Goal: Task Accomplishment & Management: Manage account settings

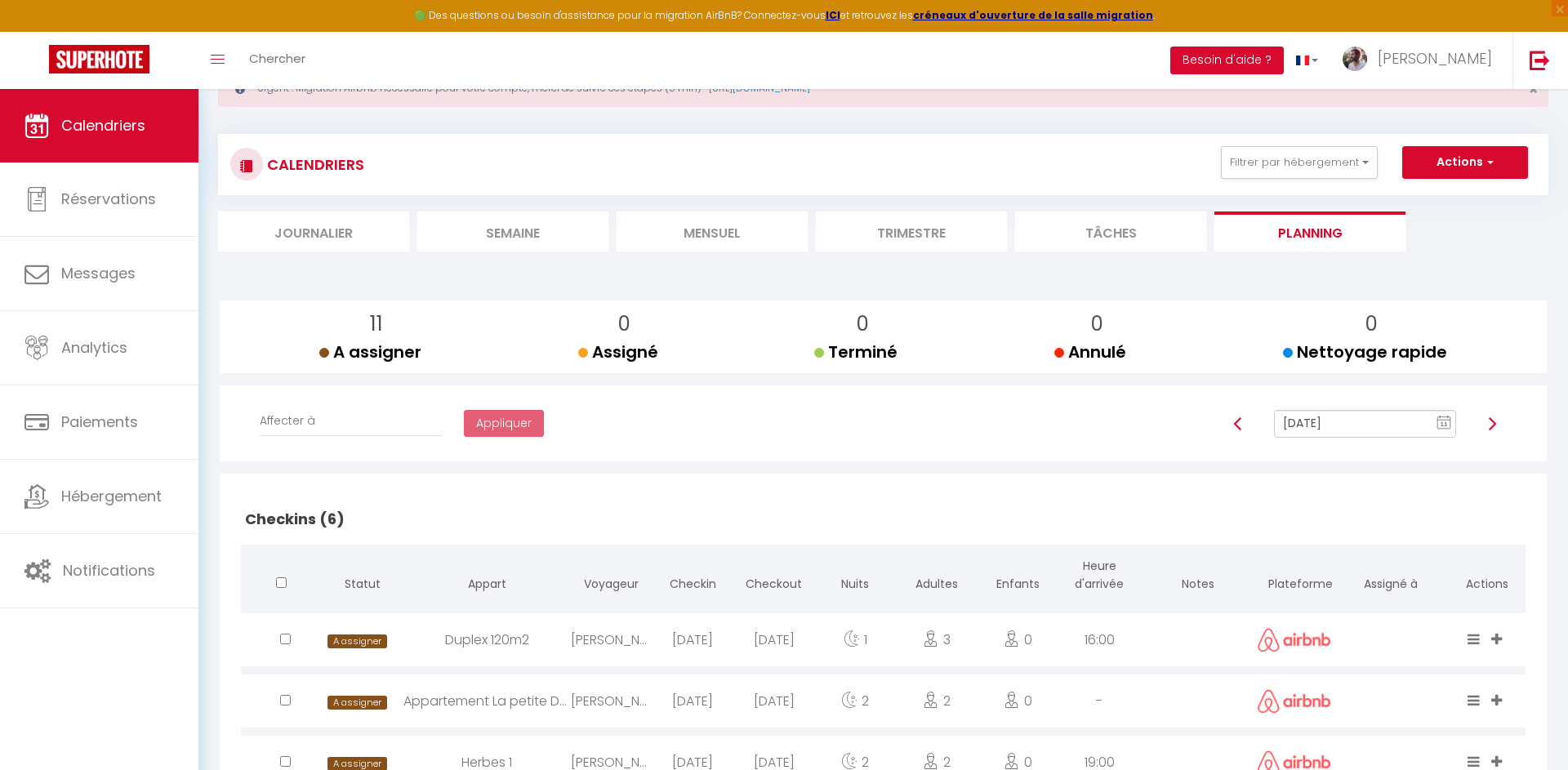
scroll to position [62, 0]
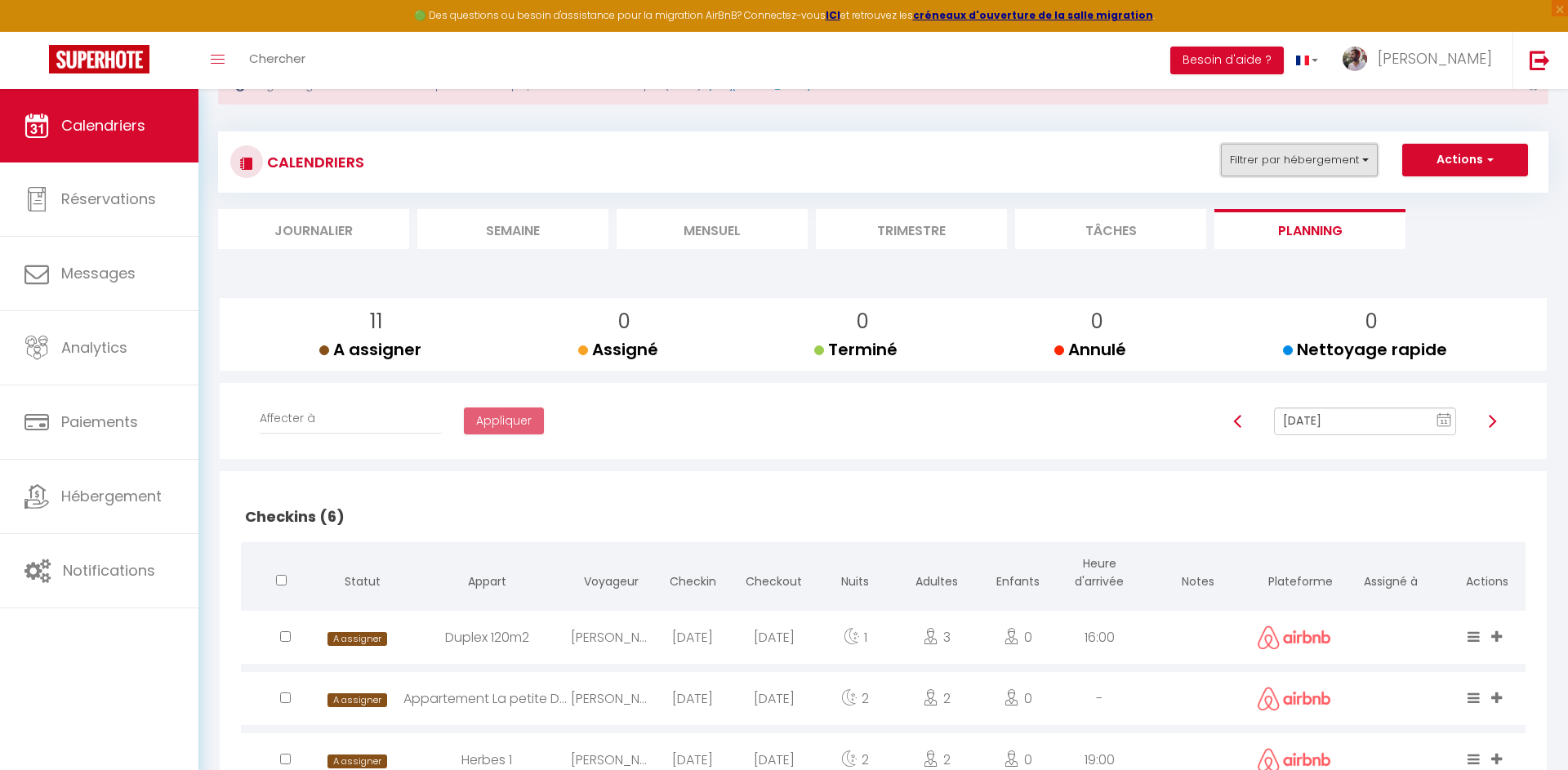
click at [1317, 157] on button "Filtrer par hébergement" at bounding box center [1299, 160] width 156 height 33
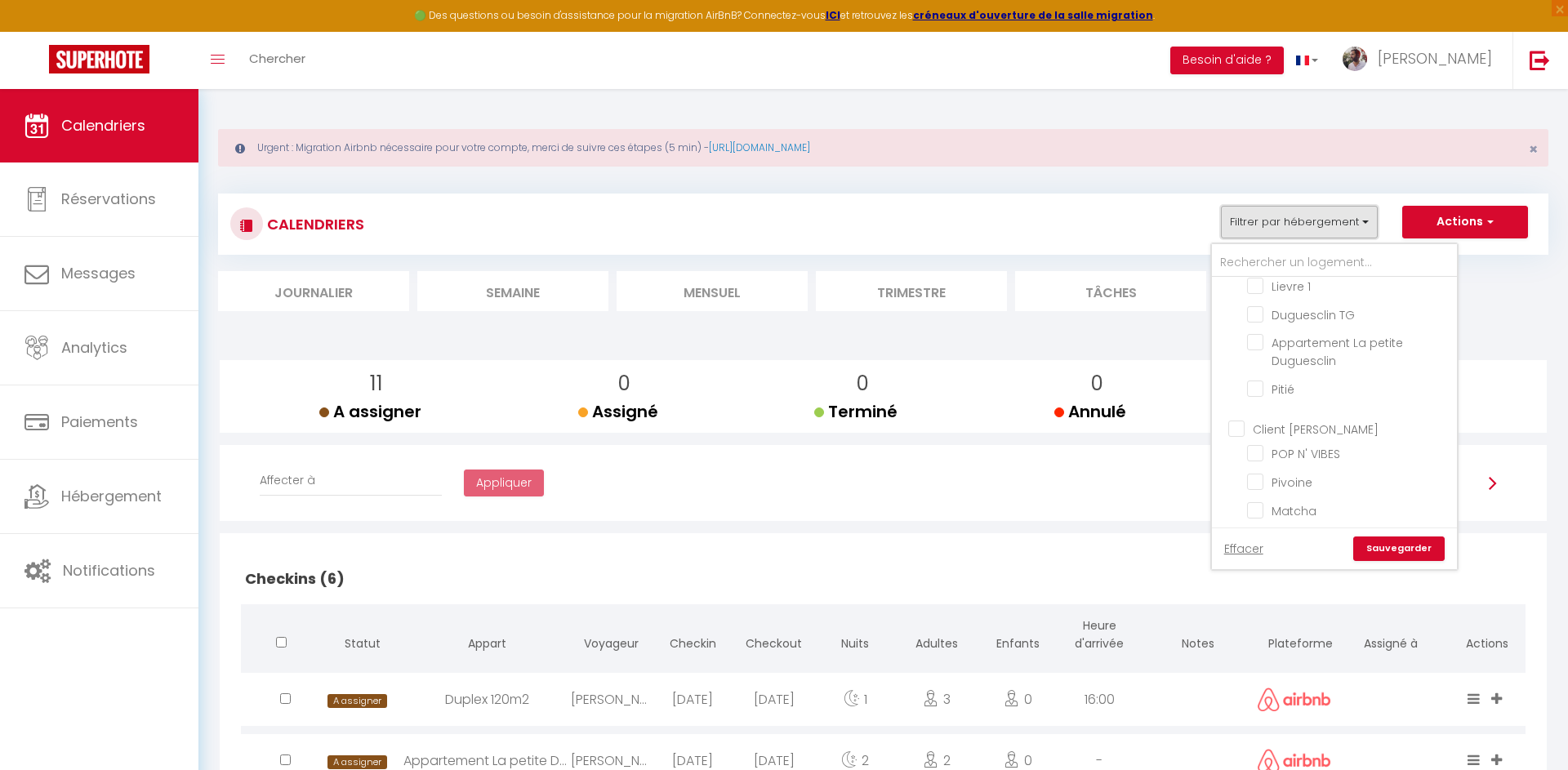
scroll to position [973, 0]
click at [1043, 241] on div "CALENDRIERS Filtrer par hébergement Olivier 100% Vasarely 40m2 chic et moderne …" at bounding box center [883, 223] width 1305 height 37
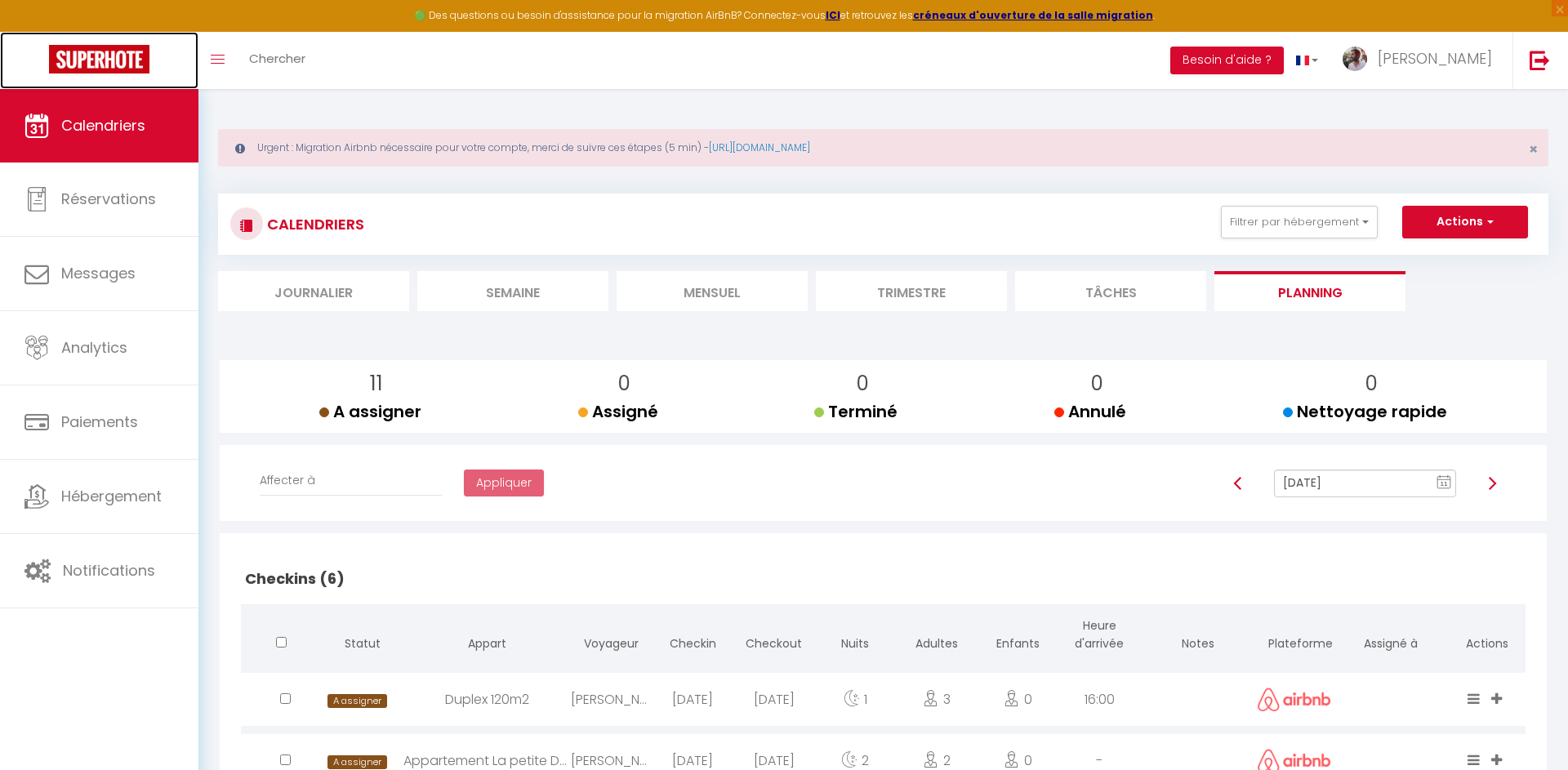
click at [65, 47] on img at bounding box center [99, 59] width 101 height 28
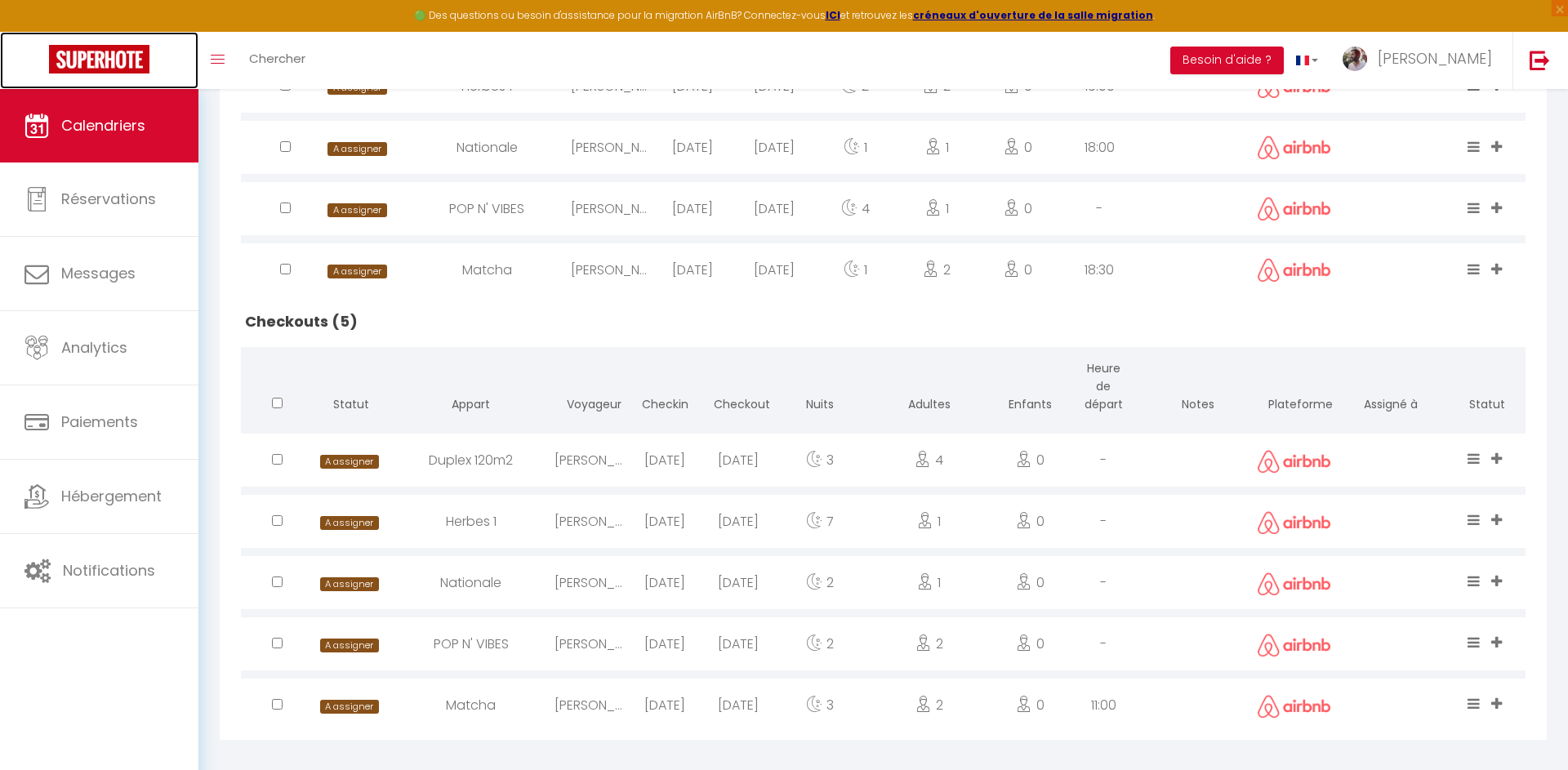
scroll to position [745, 0]
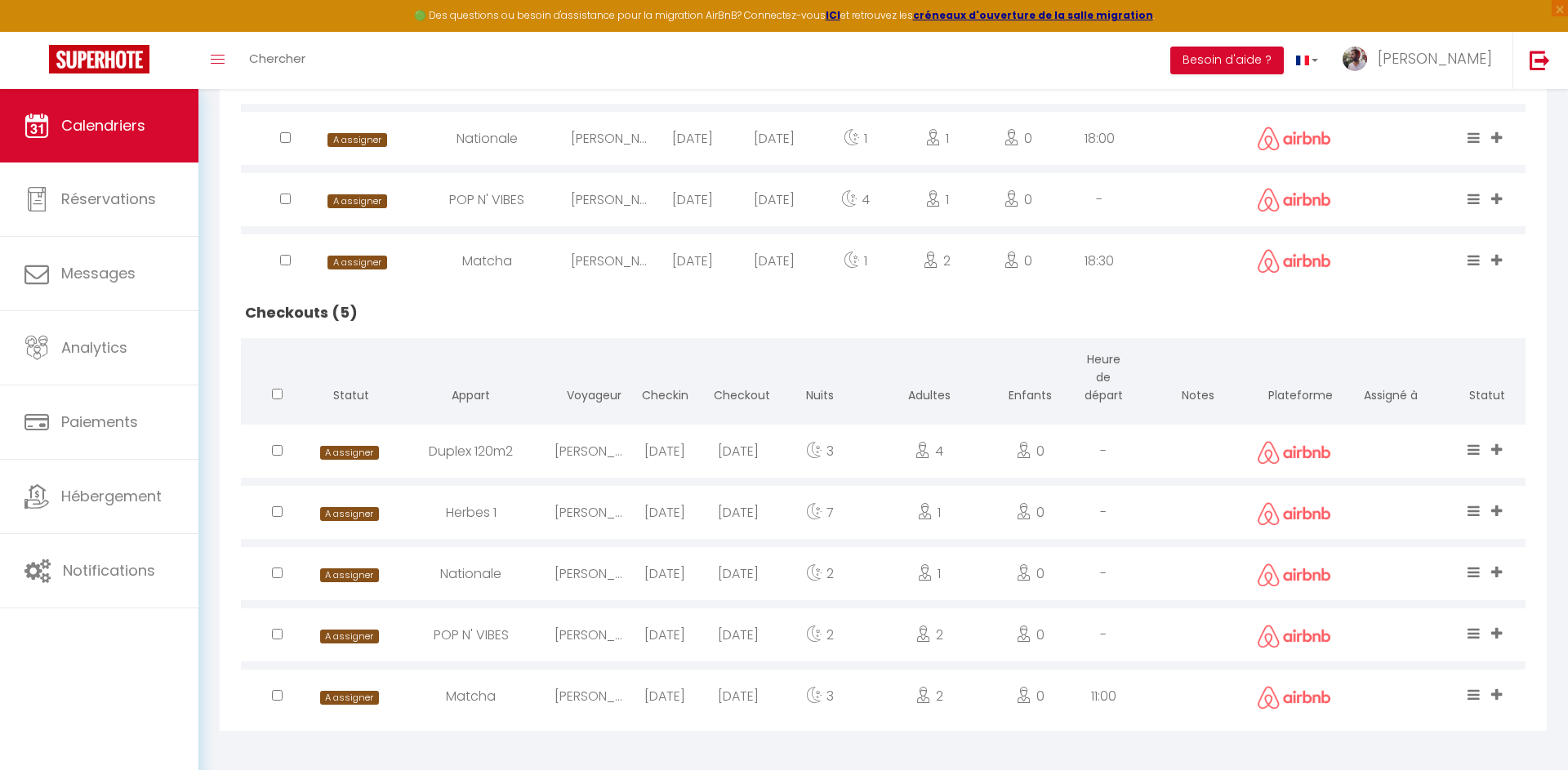
click at [651, 511] on div "[DATE]" at bounding box center [665, 512] width 73 height 53
select select "0"
select select "1"
select select
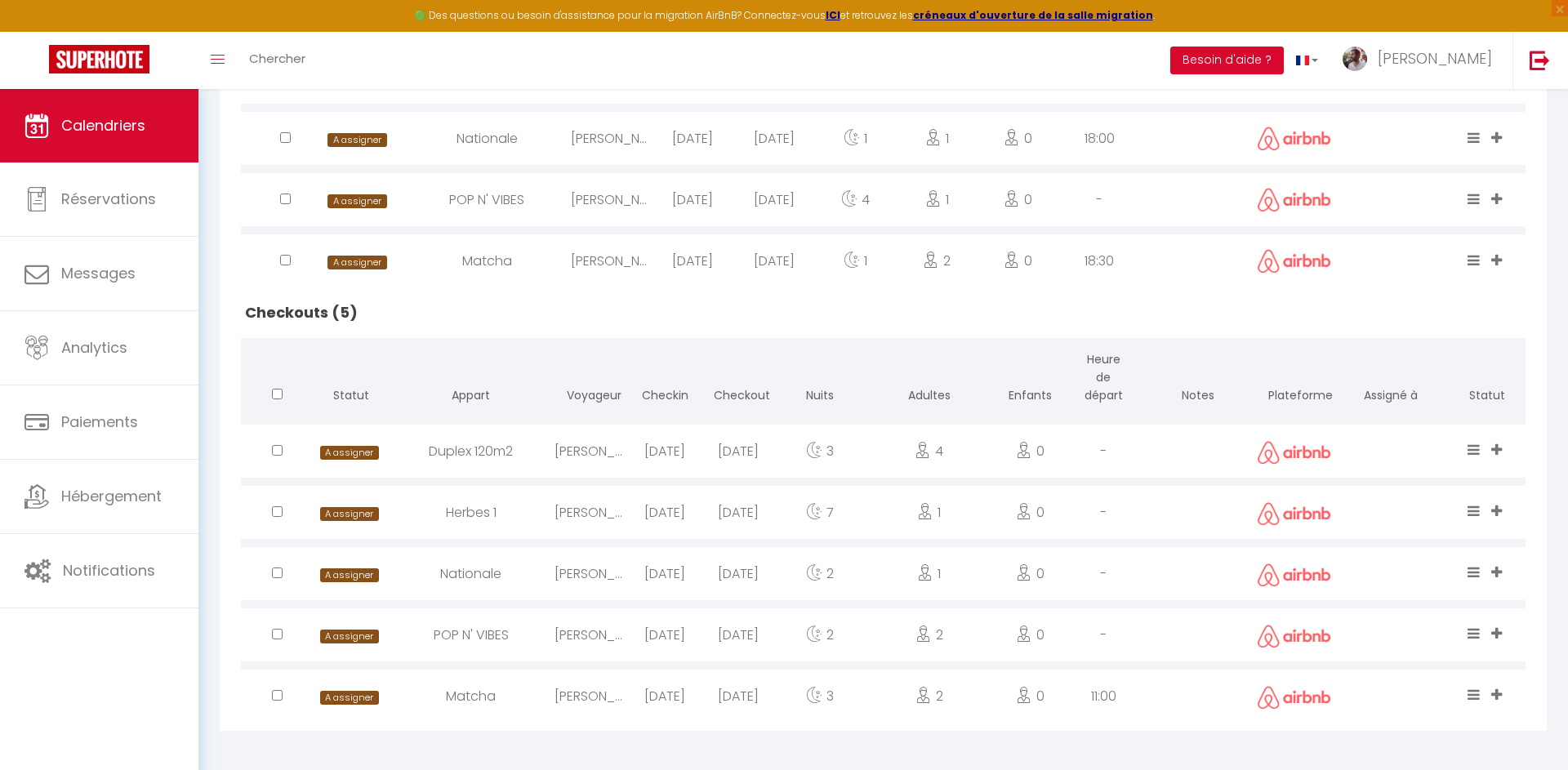
select select
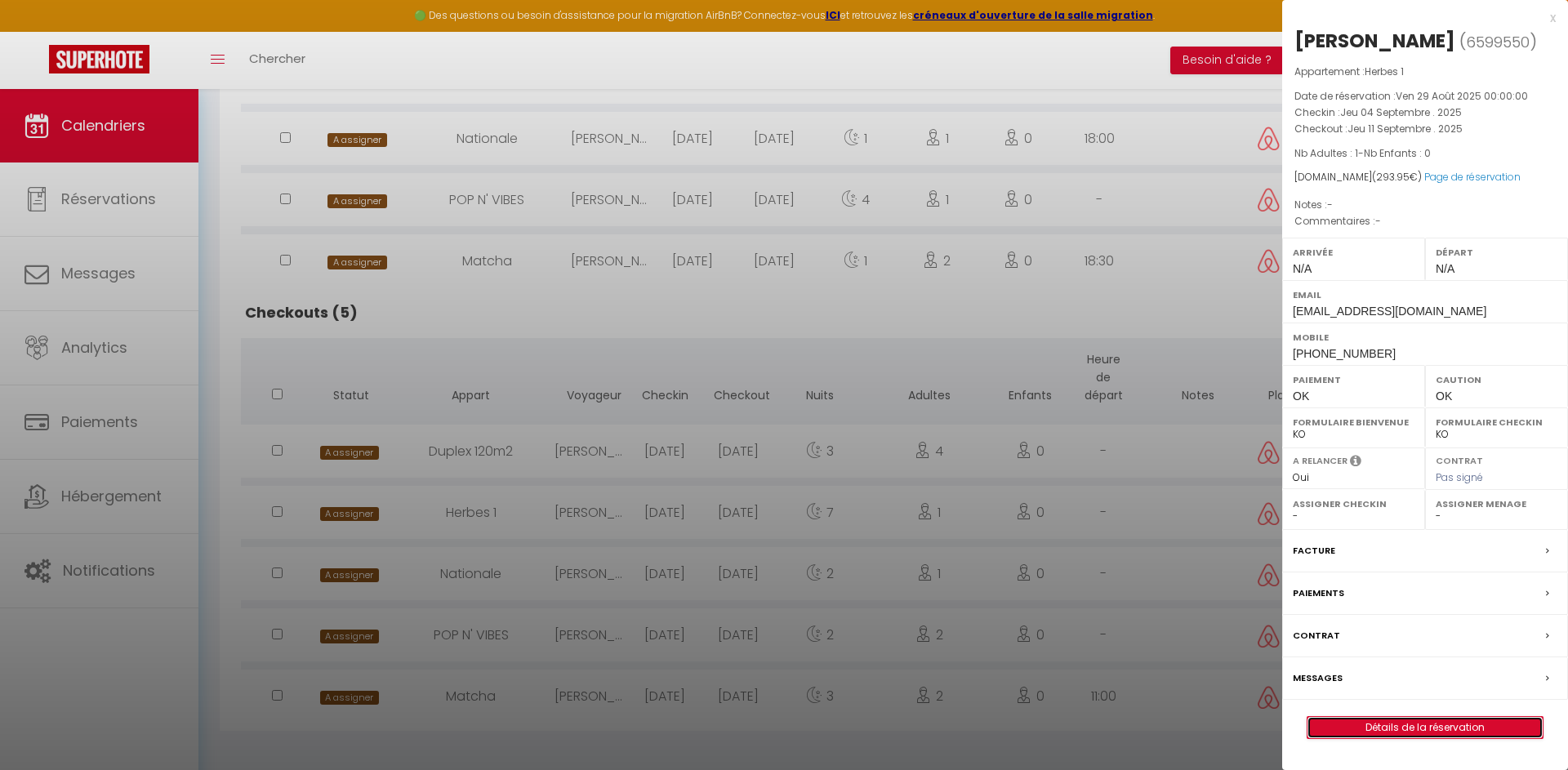
click at [1382, 722] on link "Détails de la réservation" at bounding box center [1425, 727] width 235 height 22
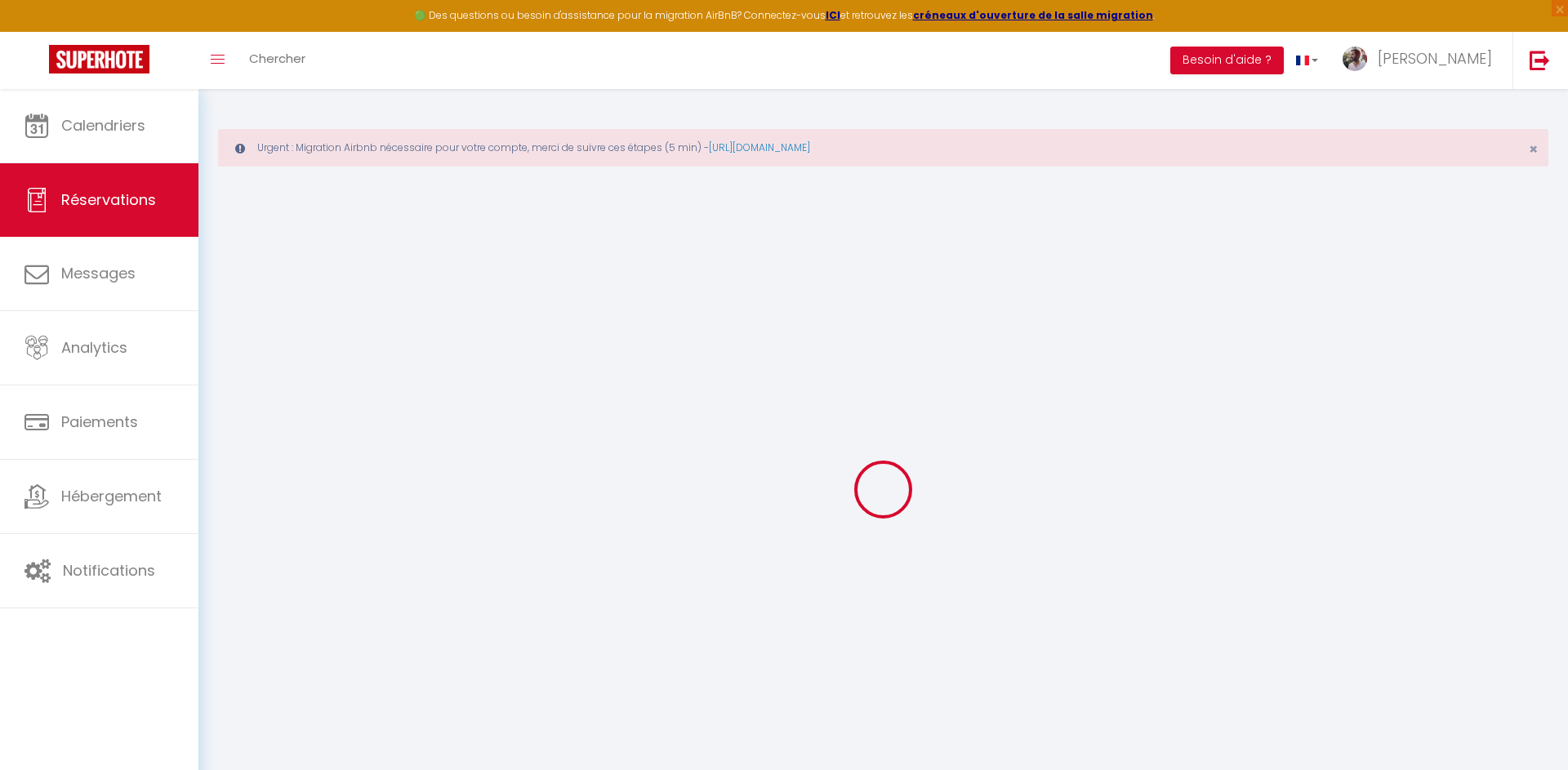
select select
checkbox input "false"
select select
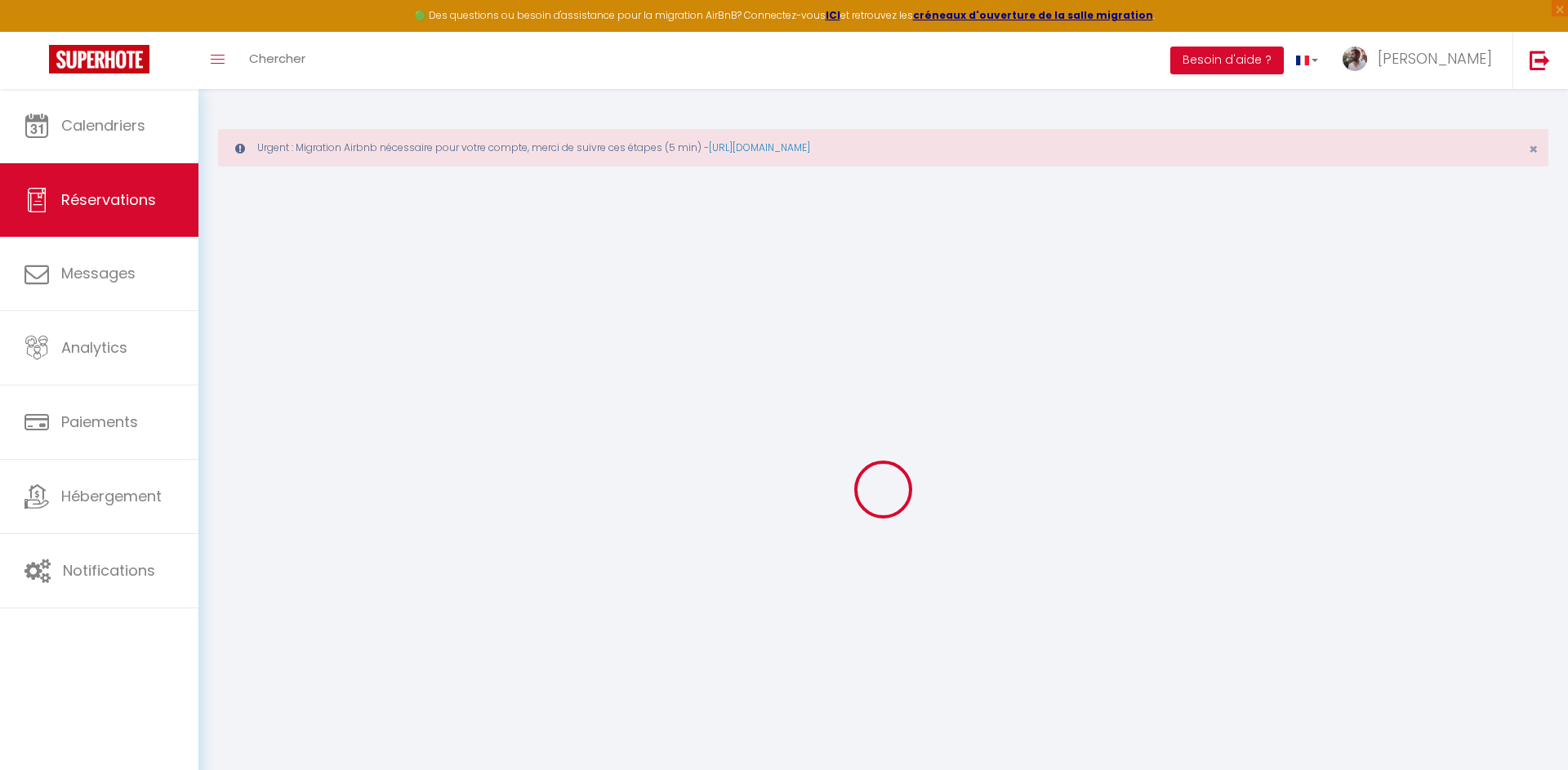
select select
checkbox input "false"
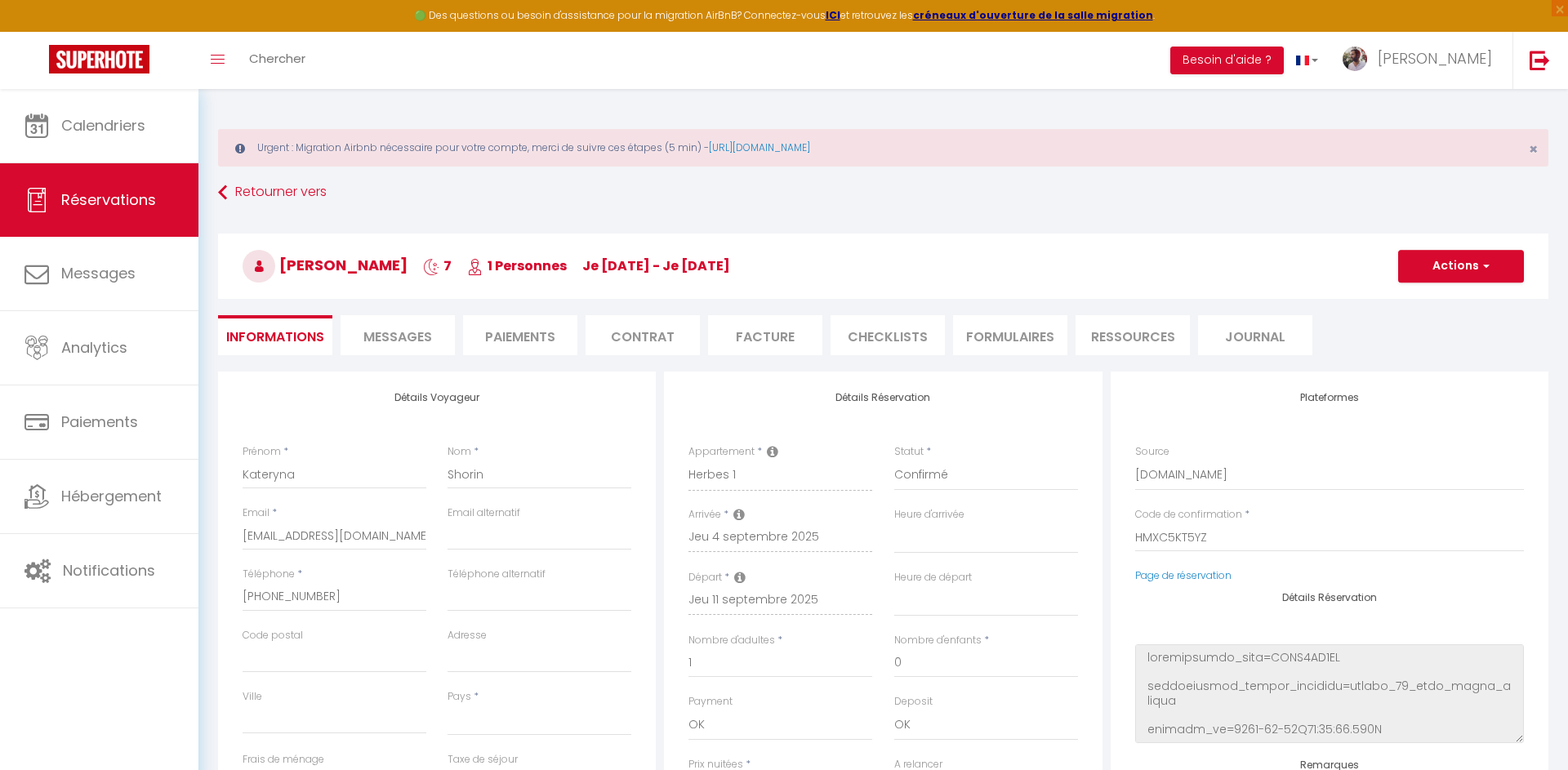
select select
type input "35"
type input "13.95"
select select
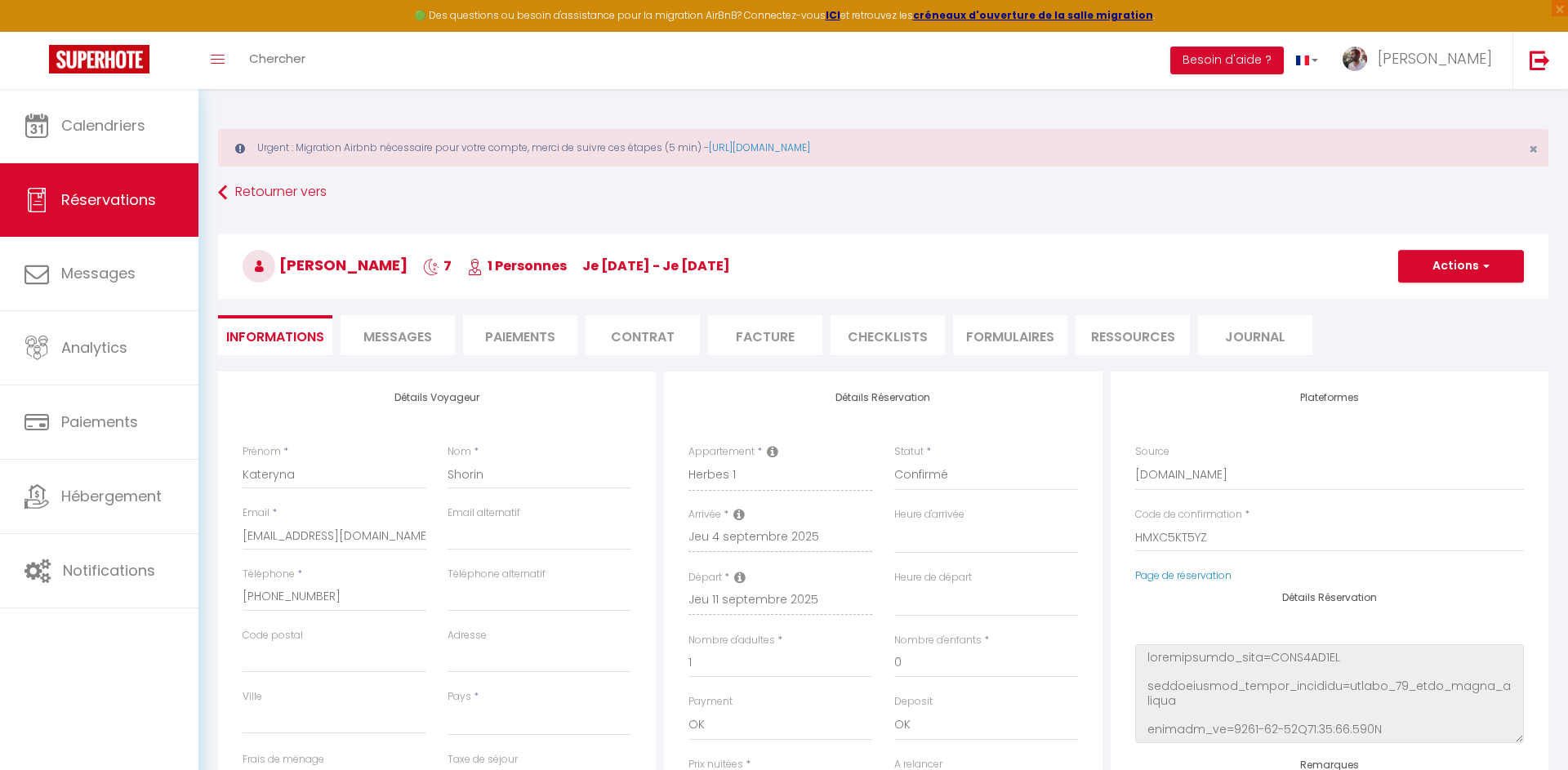
checkbox input "false"
select select
checkbox input "false"
select select
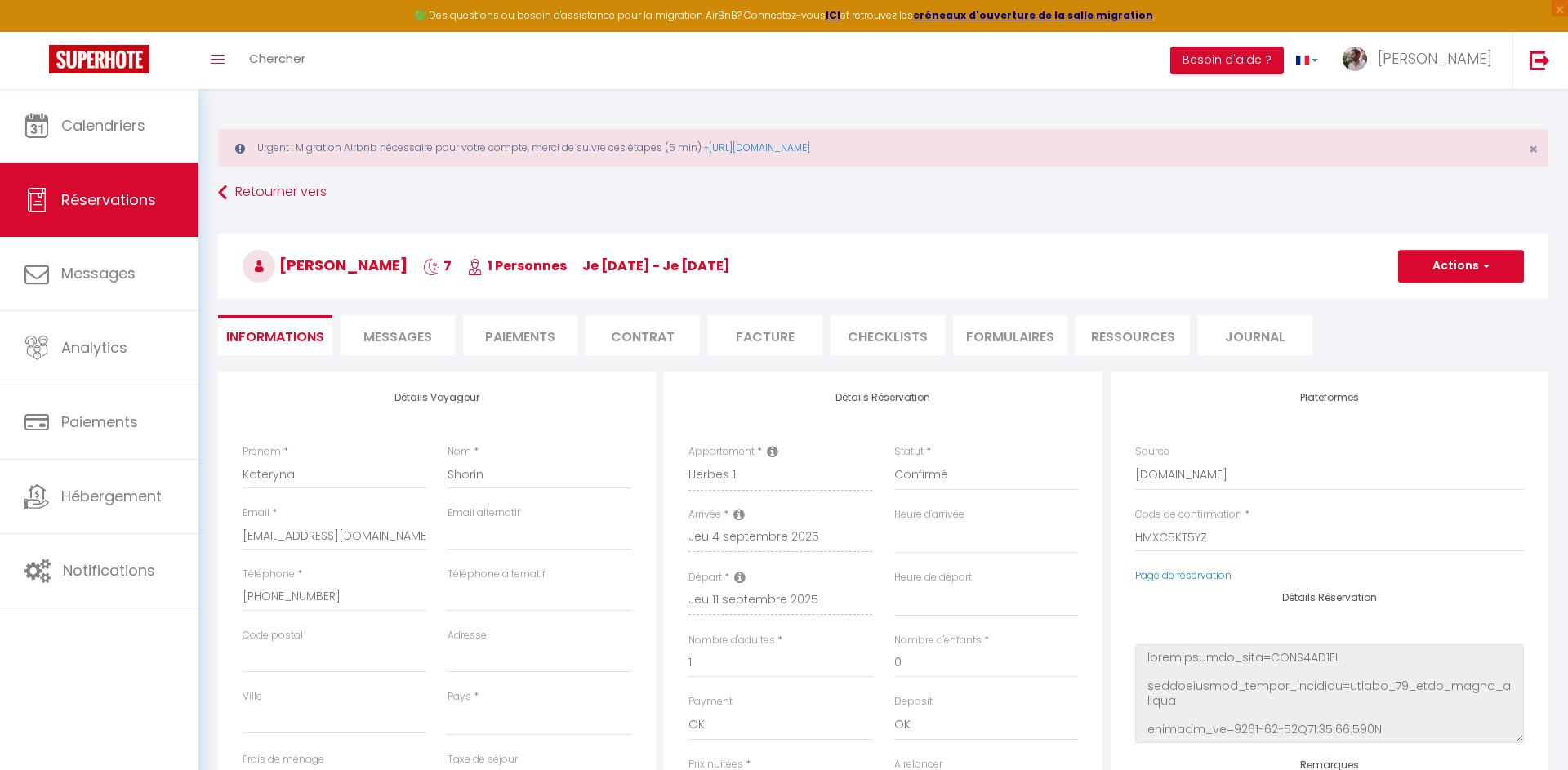
click at [984, 344] on li "FORMULAIRES" at bounding box center [1010, 335] width 114 height 40
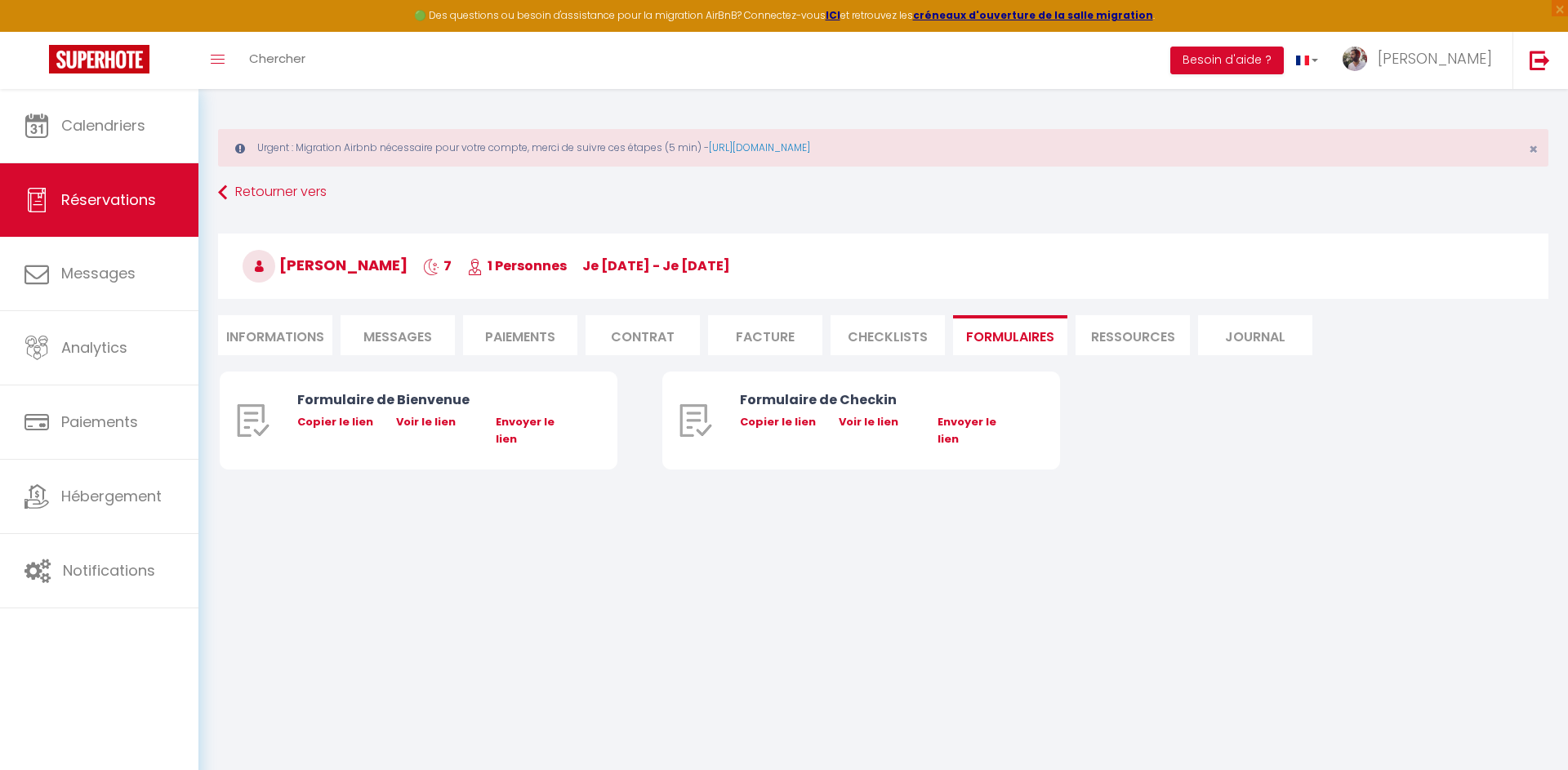
click at [890, 327] on li "CHECKLISTS" at bounding box center [887, 335] width 114 height 40
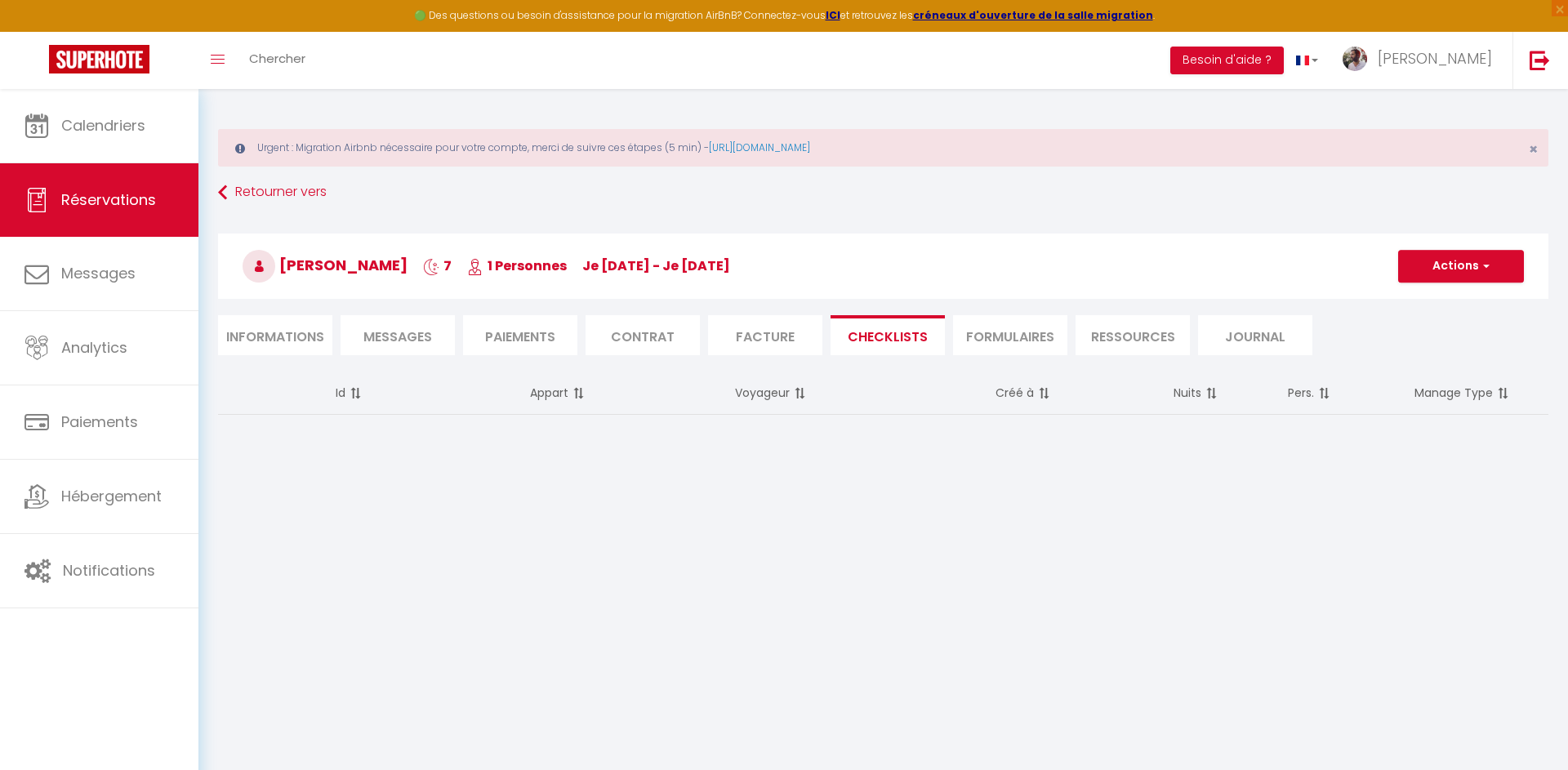
click at [1100, 349] on li "Ressources" at bounding box center [1132, 335] width 114 height 40
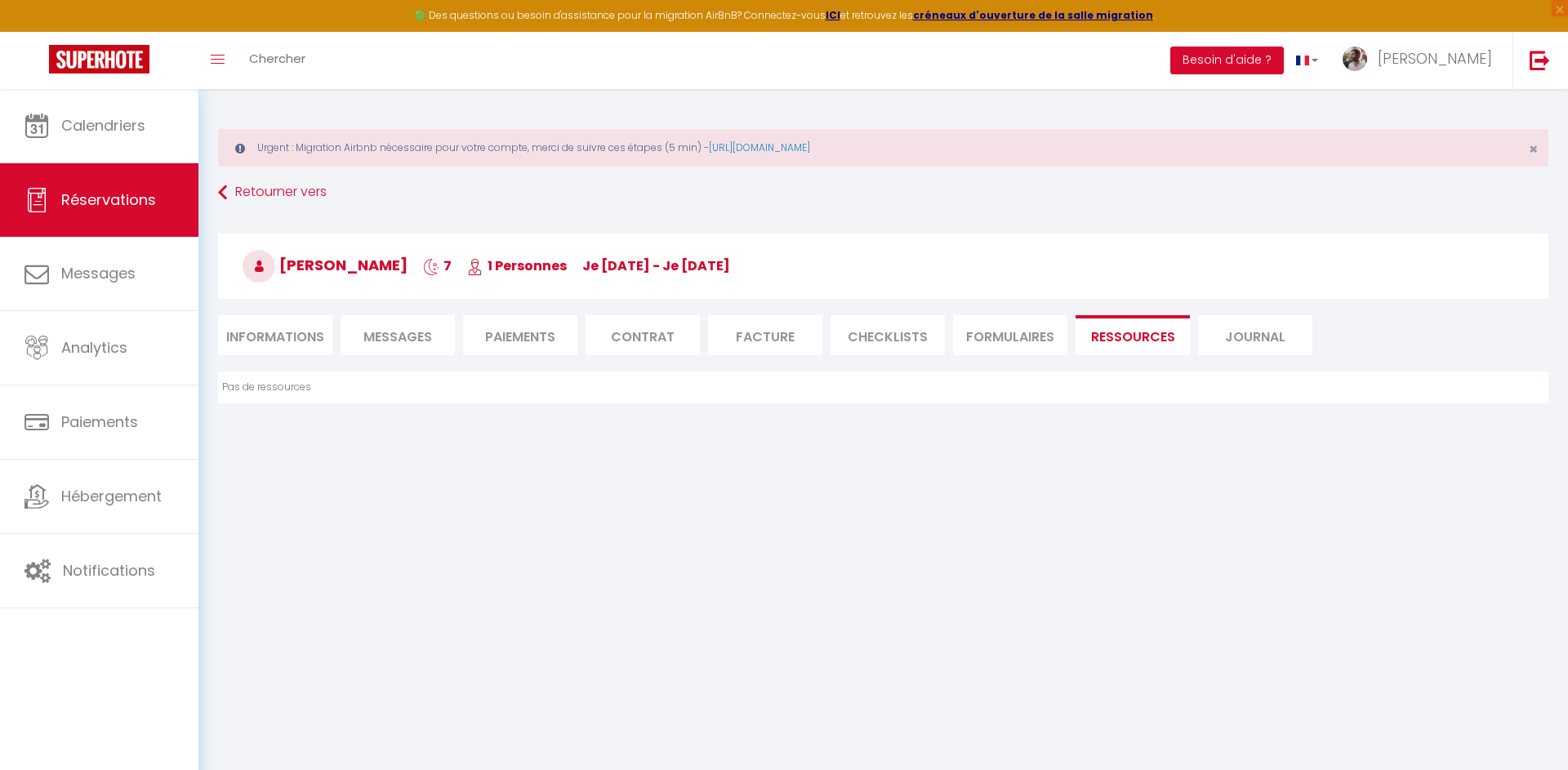
click at [1231, 327] on li "Journal" at bounding box center [1254, 335] width 114 height 40
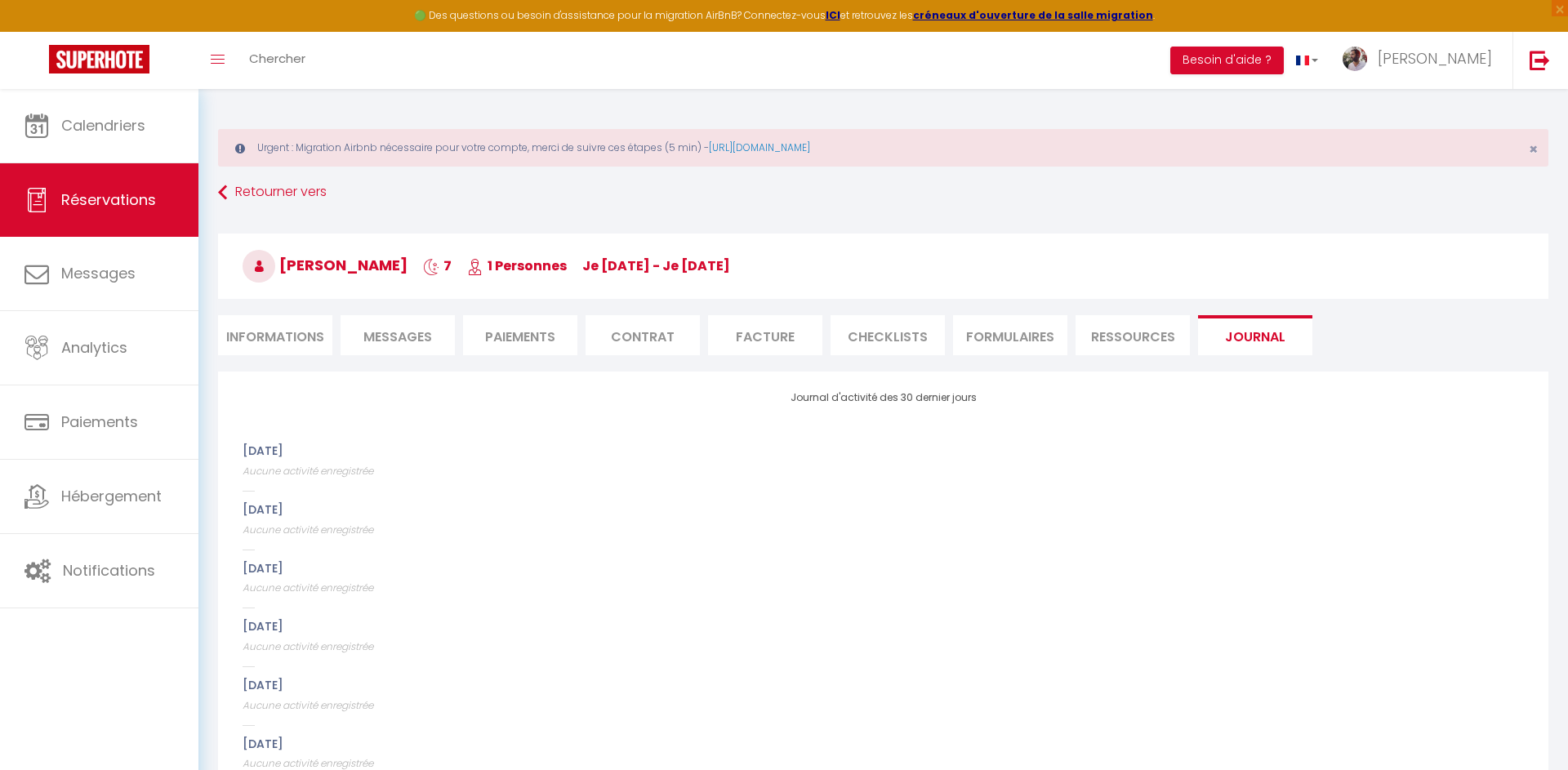
click at [1008, 341] on li "FORMULAIRES" at bounding box center [1010, 335] width 114 height 40
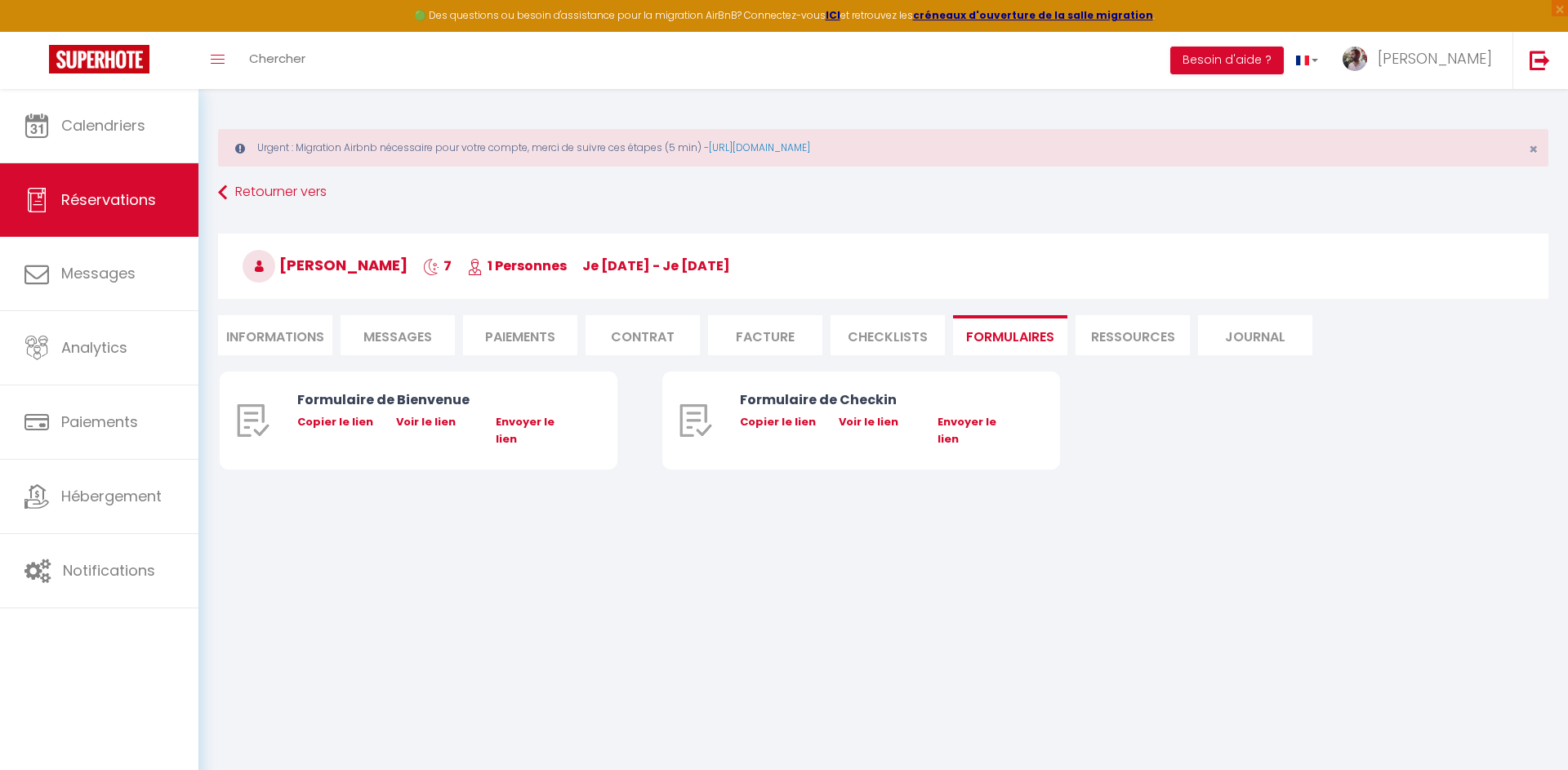
click at [783, 335] on li "Facture" at bounding box center [765, 335] width 114 height 40
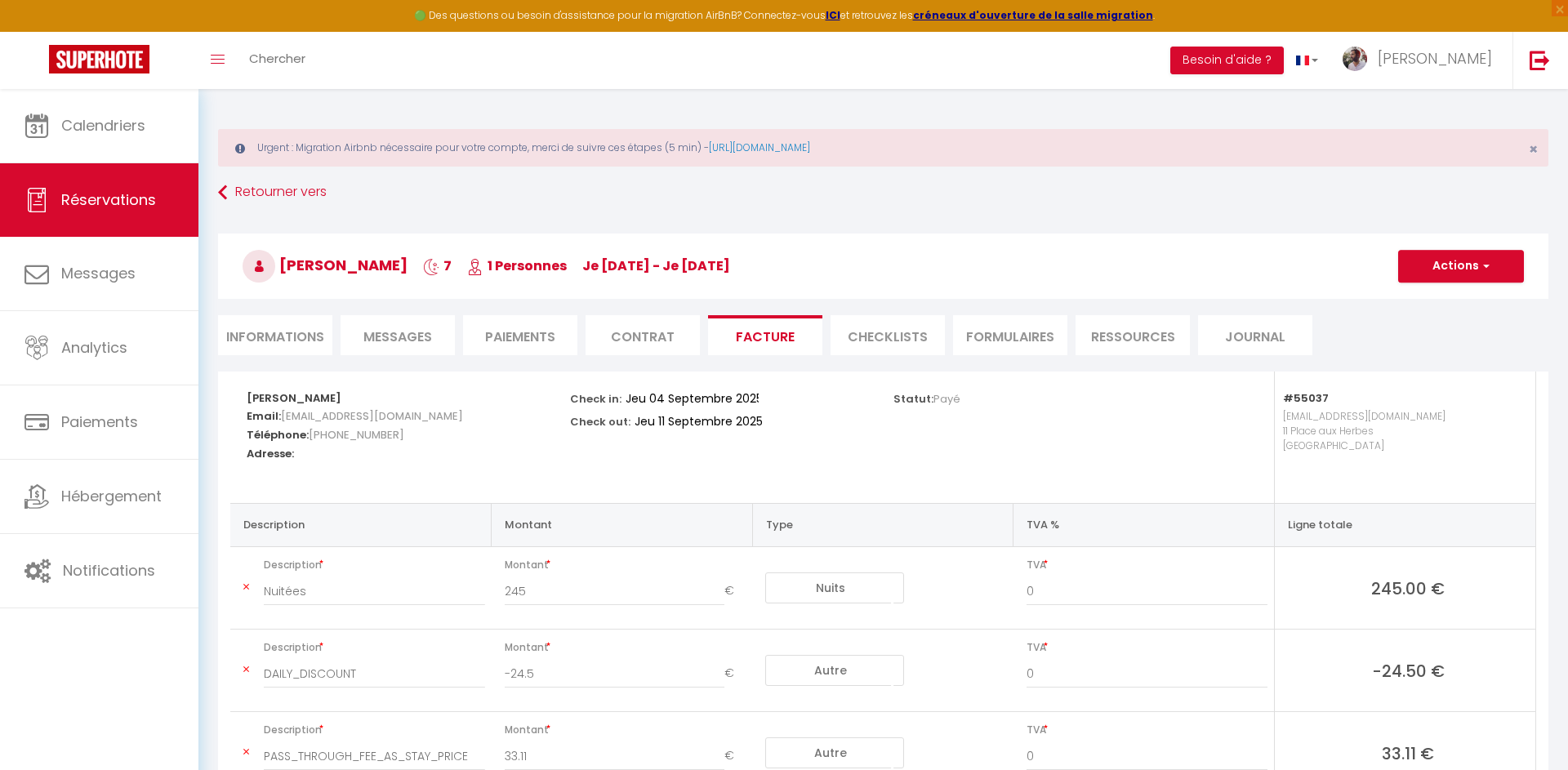
click at [671, 333] on li "Contrat" at bounding box center [642, 335] width 114 height 40
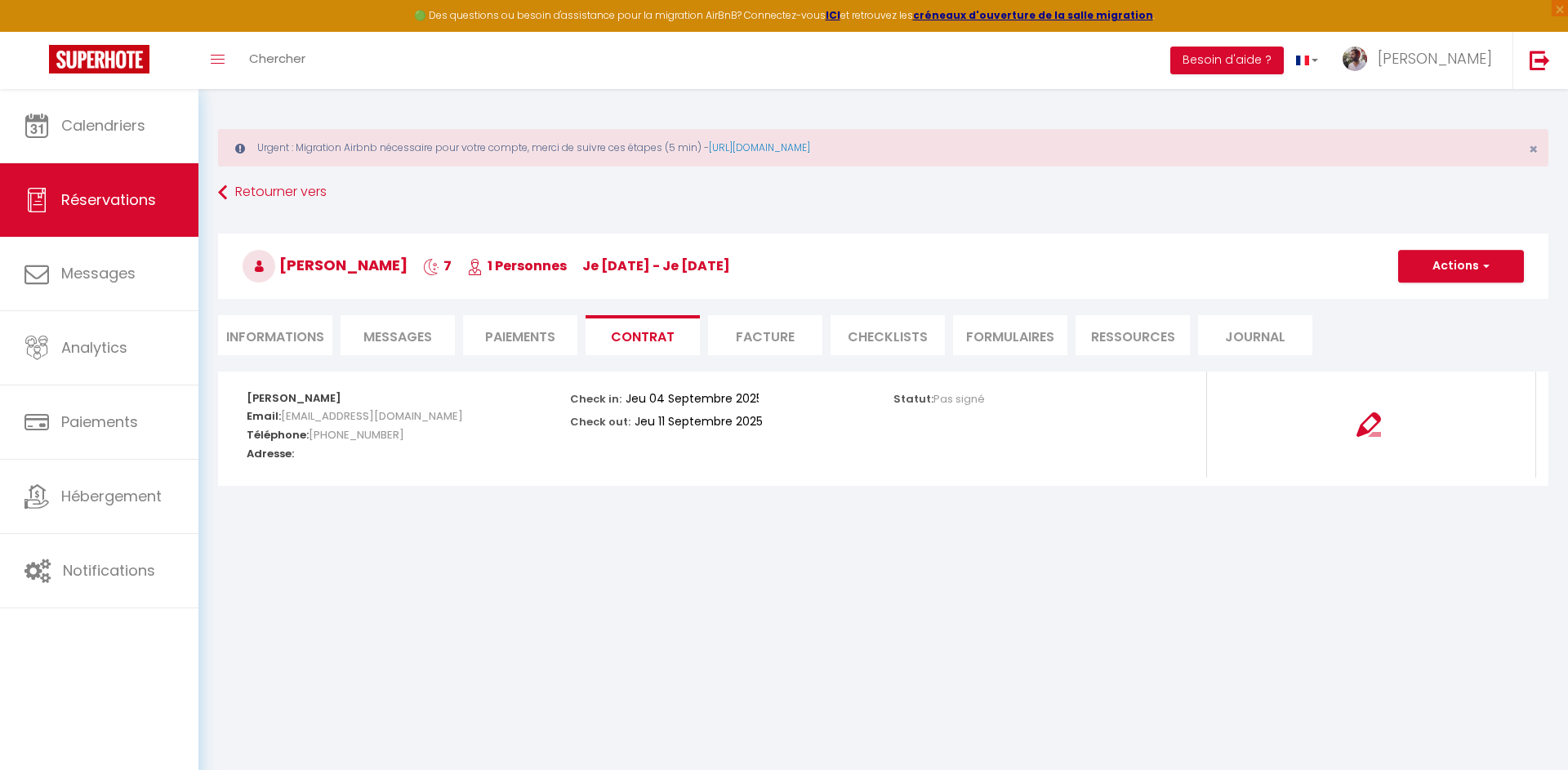
click at [557, 333] on li "Paiements" at bounding box center [520, 335] width 114 height 40
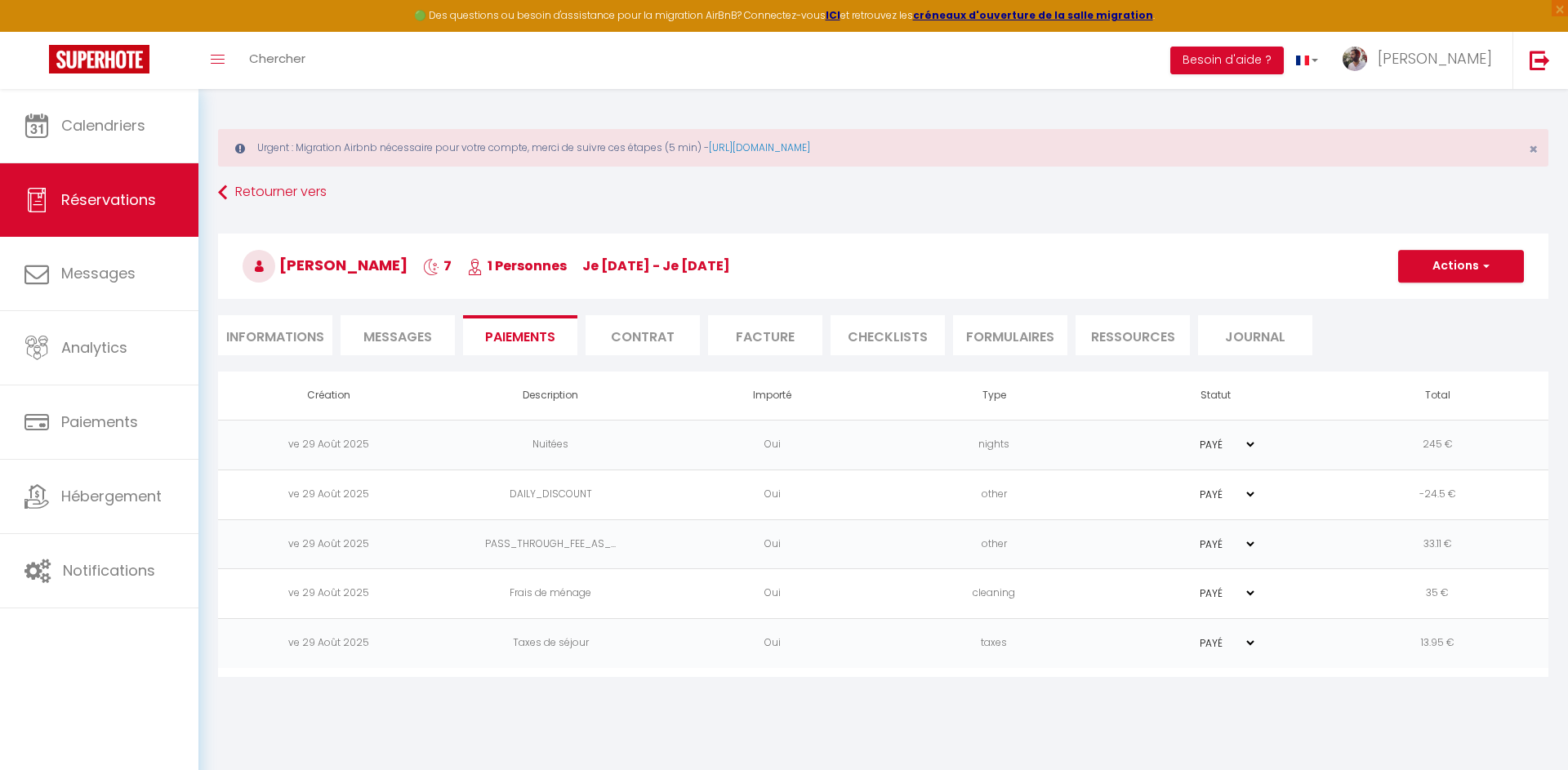
click at [429, 337] on span "Messages" at bounding box center [397, 337] width 69 height 19
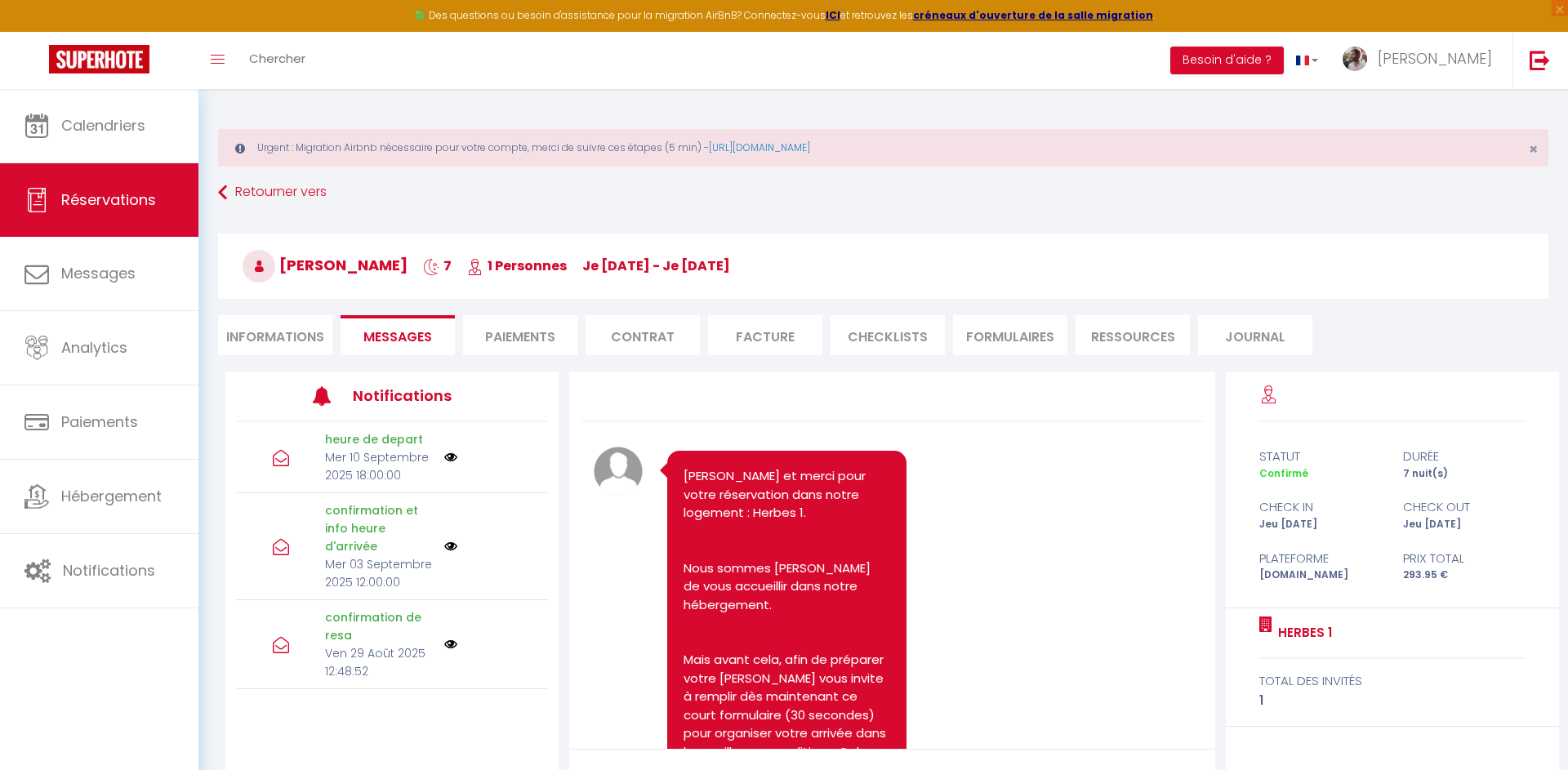
click at [529, 339] on li "Paiements" at bounding box center [520, 335] width 114 height 40
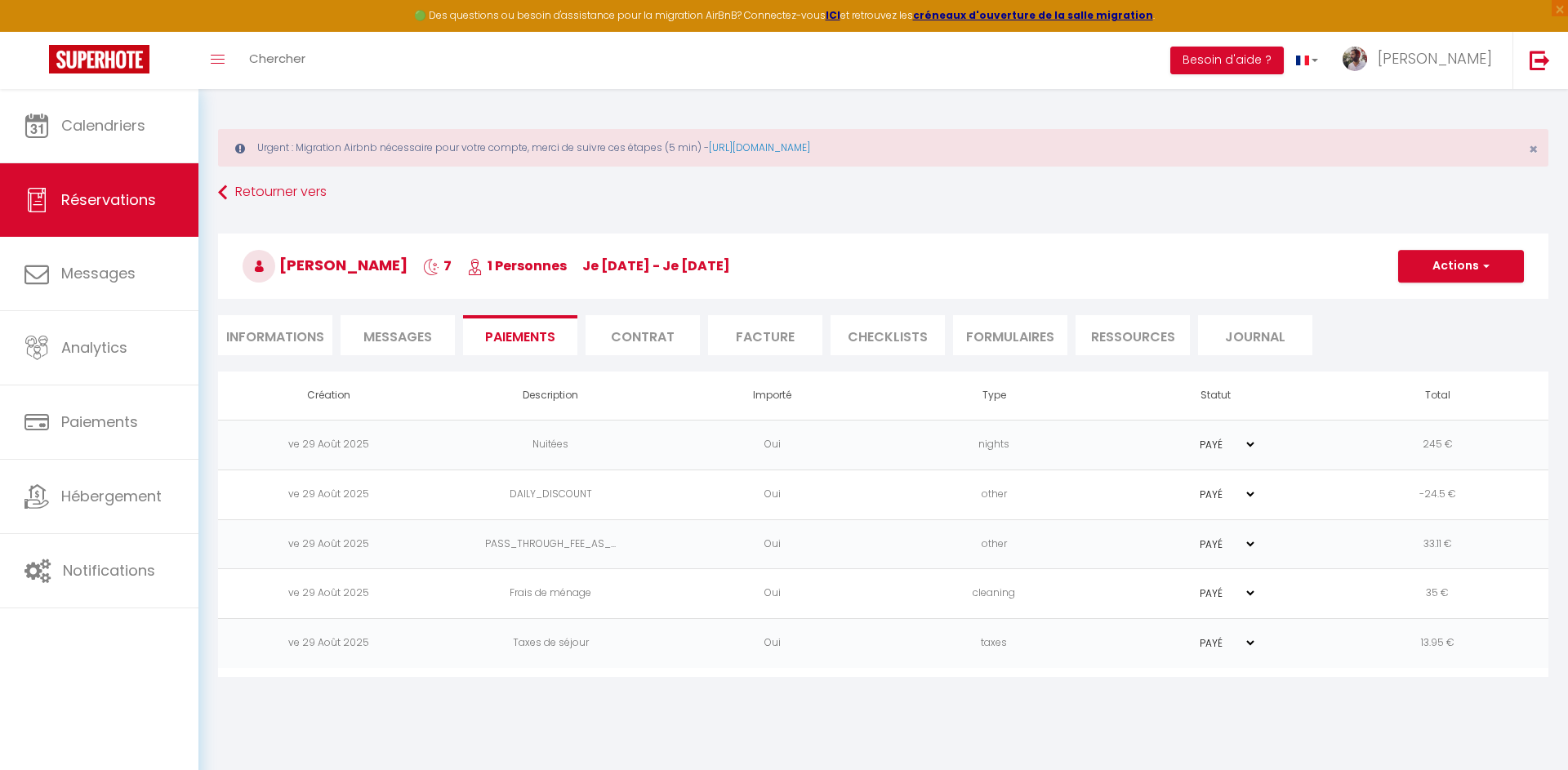
click at [624, 336] on li "Contrat" at bounding box center [642, 335] width 114 height 40
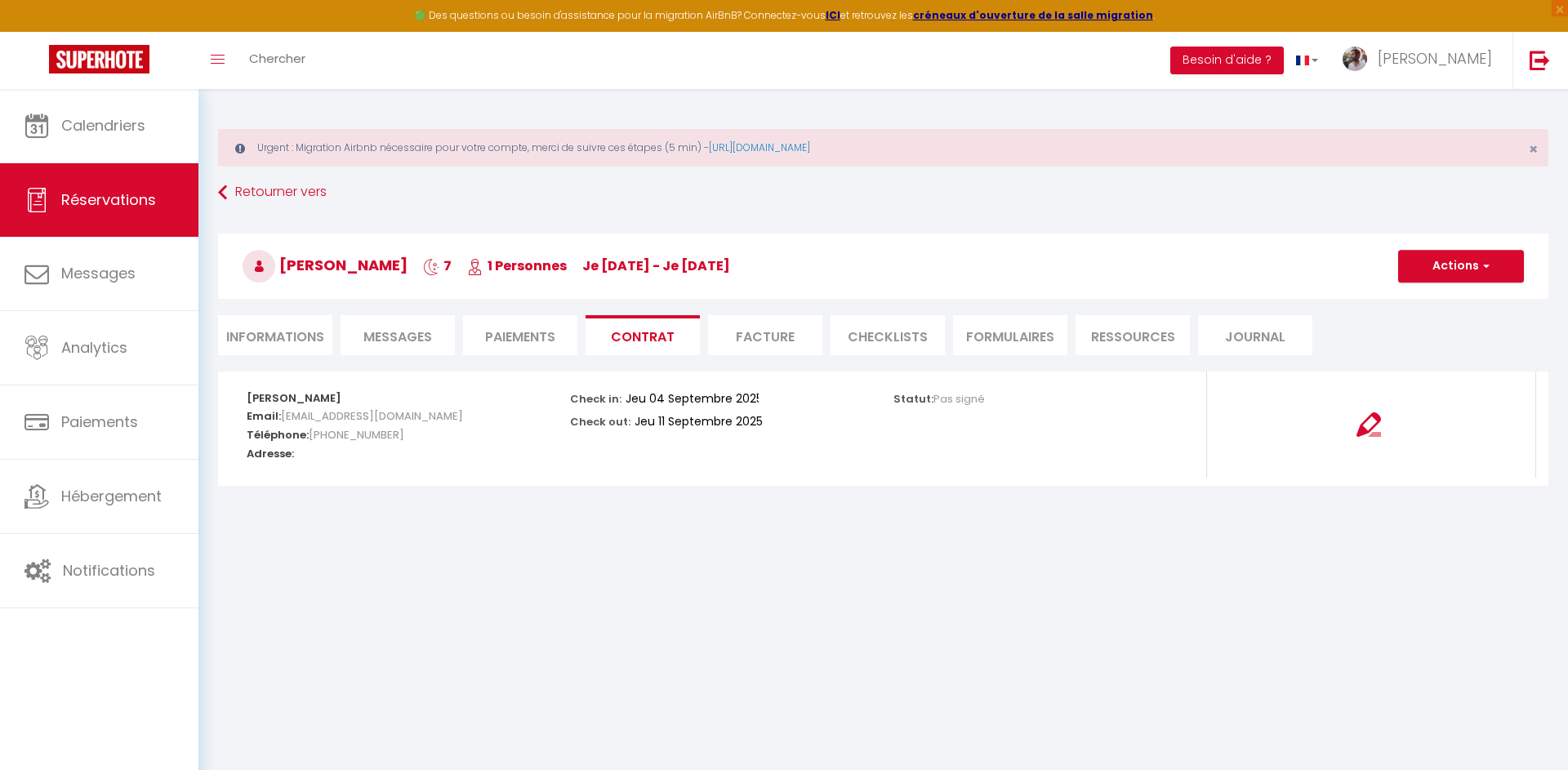
click at [746, 337] on li "Facture" at bounding box center [765, 335] width 114 height 40
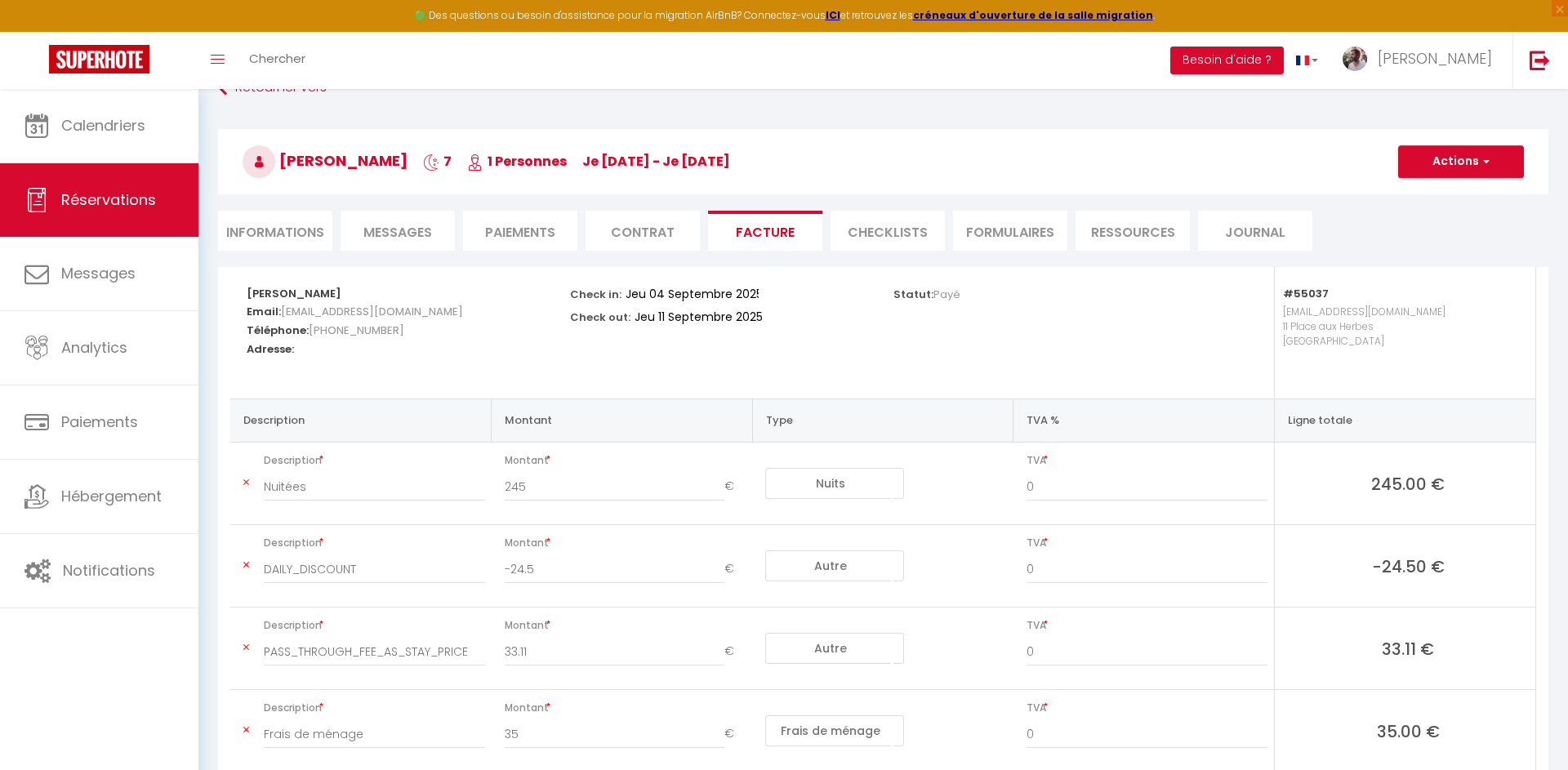
scroll to position [7, 0]
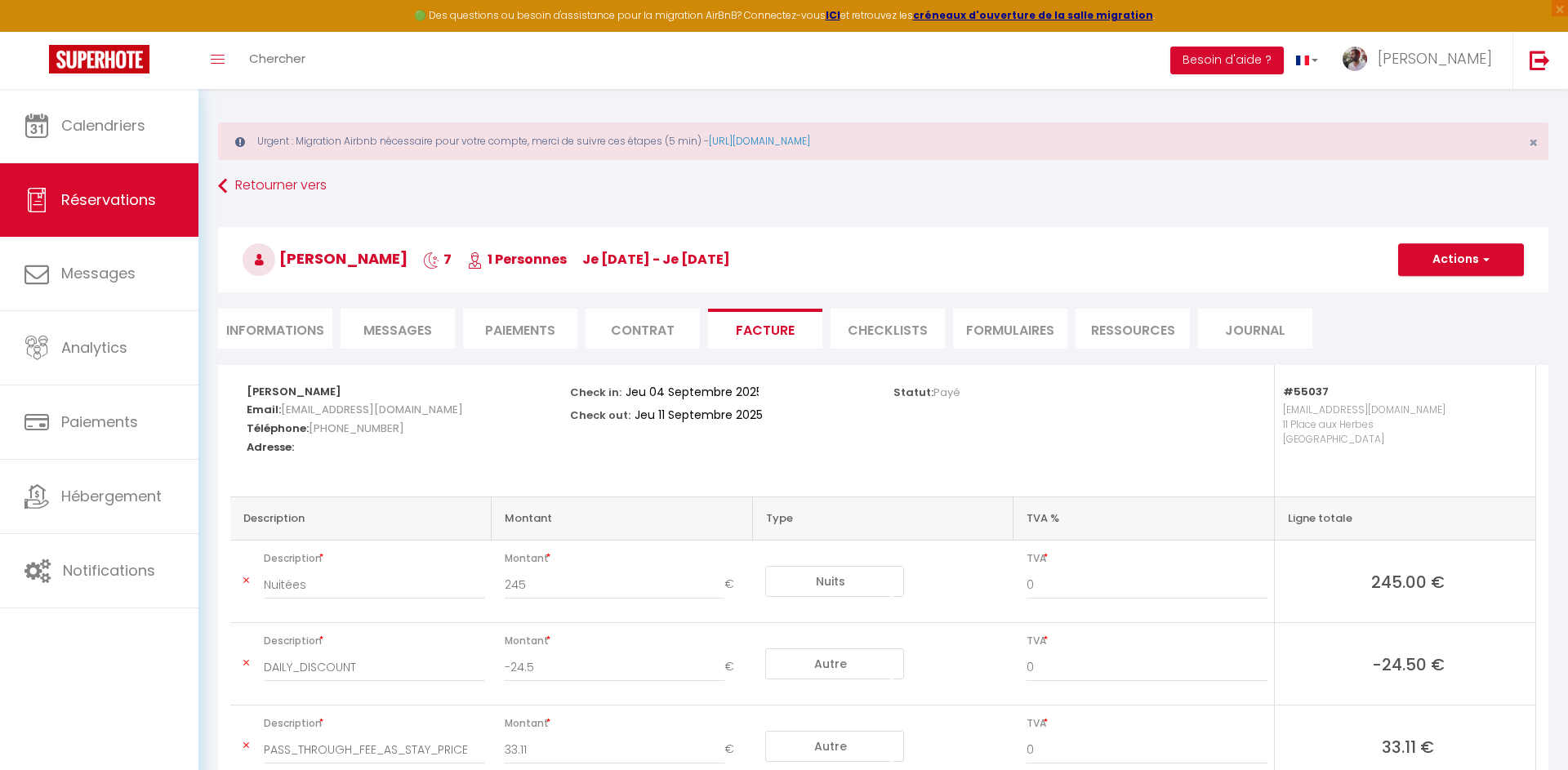
click at [896, 329] on li "CHECKLISTS" at bounding box center [887, 329] width 114 height 40
